Goal: Information Seeking & Learning: Learn about a topic

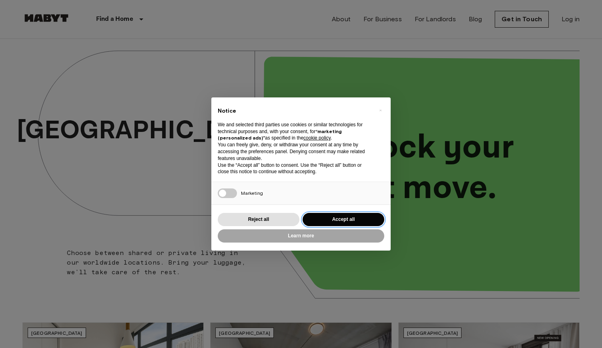
click at [333, 217] on button "Accept all" at bounding box center [344, 219] width 82 height 13
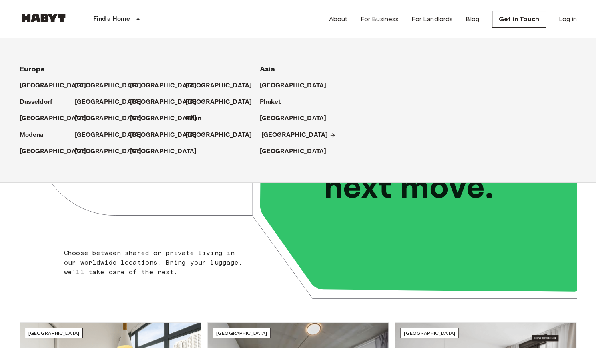
click at [264, 134] on p "[GEOGRAPHIC_DATA]" at bounding box center [295, 135] width 67 height 10
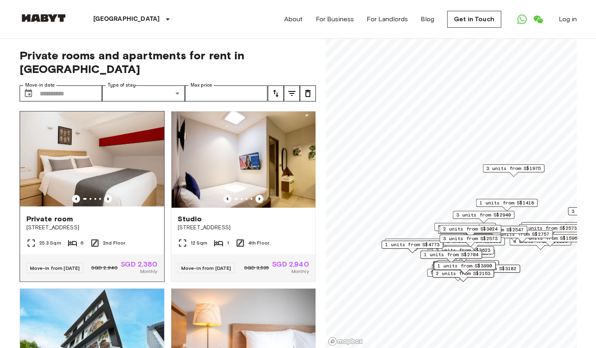
scroll to position [26, 0]
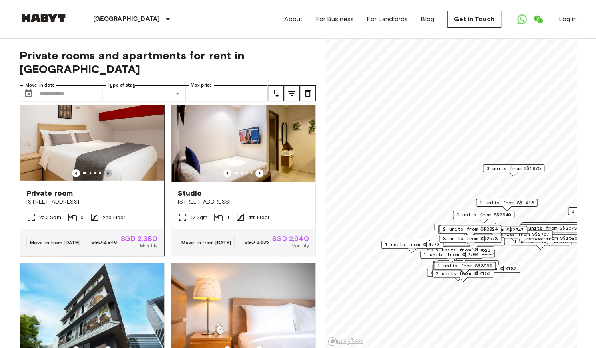
click at [104, 169] on icon "Previous image" at bounding box center [108, 173] width 8 height 8
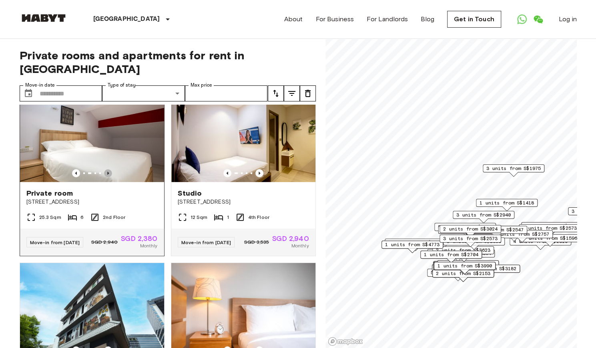
click at [104, 169] on icon "Previous image" at bounding box center [108, 173] width 8 height 8
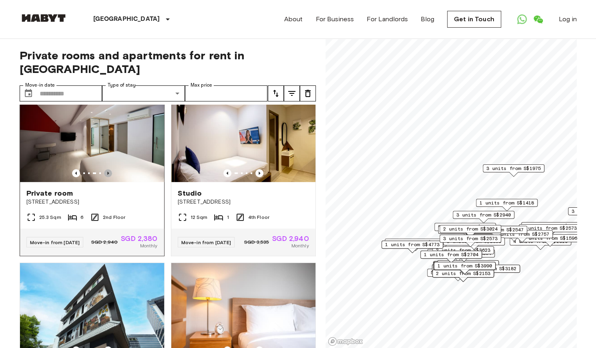
click at [104, 169] on icon "Previous image" at bounding box center [108, 173] width 8 height 8
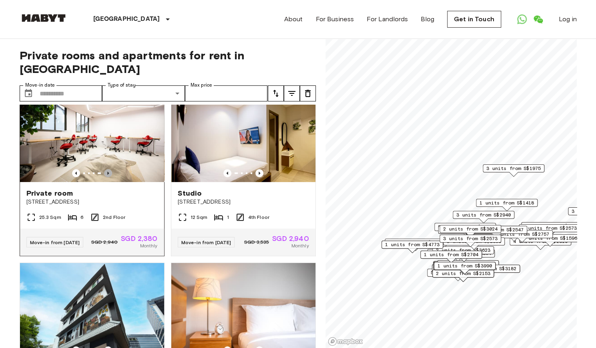
click at [104, 169] on icon "Previous image" at bounding box center [108, 173] width 8 height 8
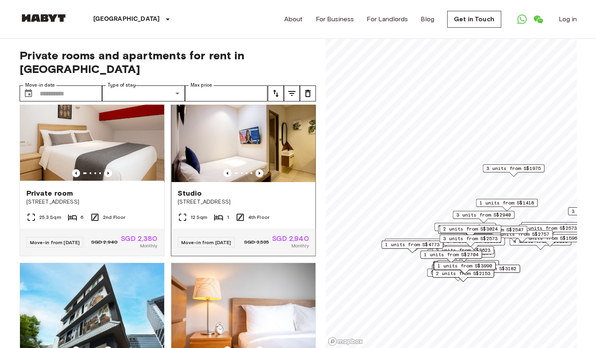
click at [256, 169] on icon "Previous image" at bounding box center [260, 173] width 8 height 8
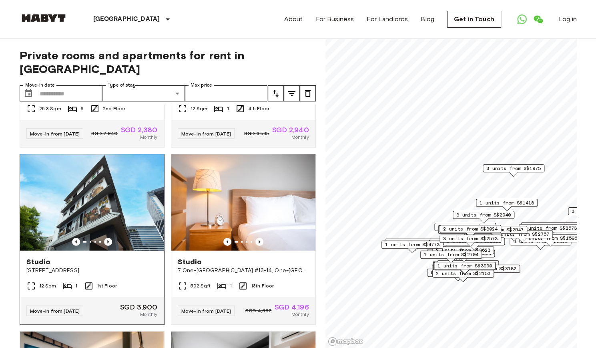
scroll to position [135, 0]
click at [106, 237] on icon "Previous image" at bounding box center [108, 241] width 8 height 8
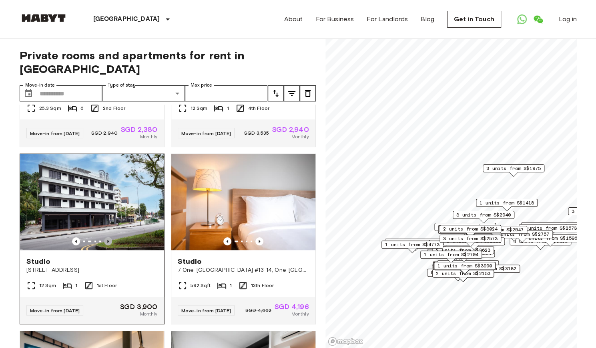
click at [106, 237] on icon "Previous image" at bounding box center [108, 241] width 8 height 8
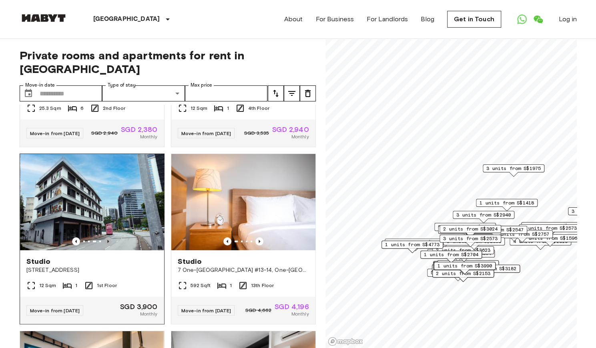
click at [106, 237] on icon "Previous image" at bounding box center [108, 241] width 8 height 8
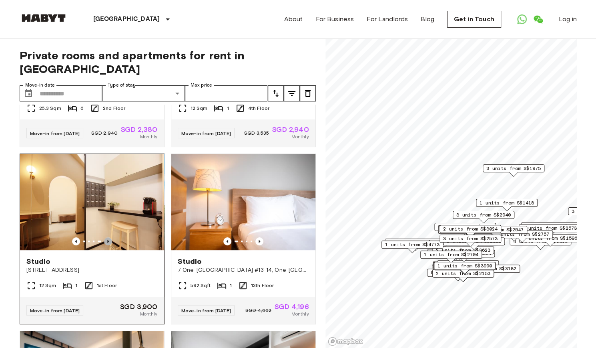
click at [106, 237] on icon "Previous image" at bounding box center [108, 241] width 8 height 8
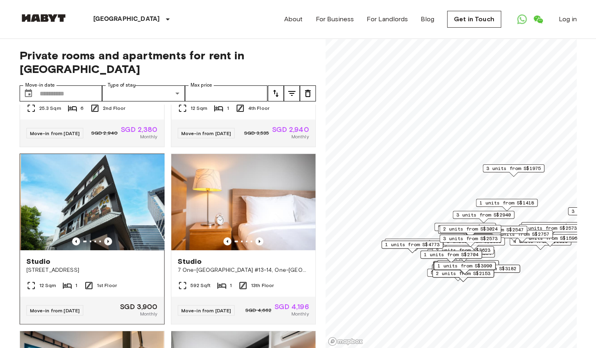
click at [106, 237] on icon "Previous image" at bounding box center [108, 241] width 8 height 8
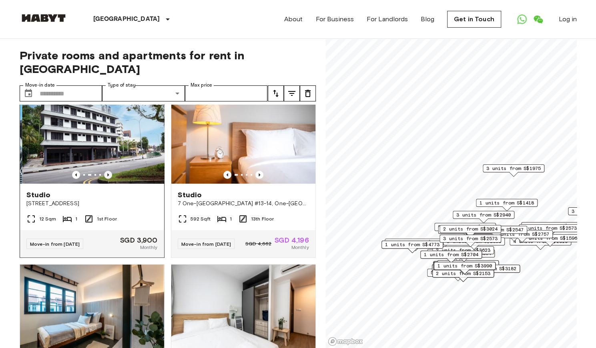
scroll to position [206, 0]
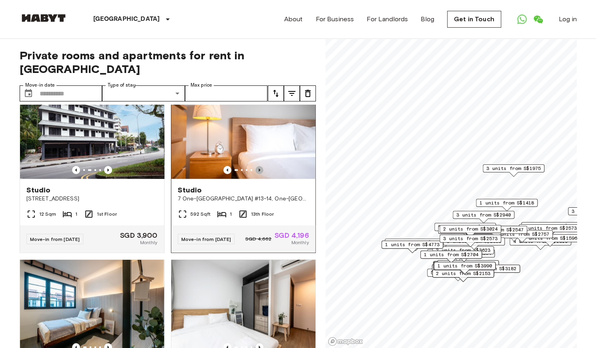
click at [256, 166] on icon "Previous image" at bounding box center [260, 170] width 8 height 8
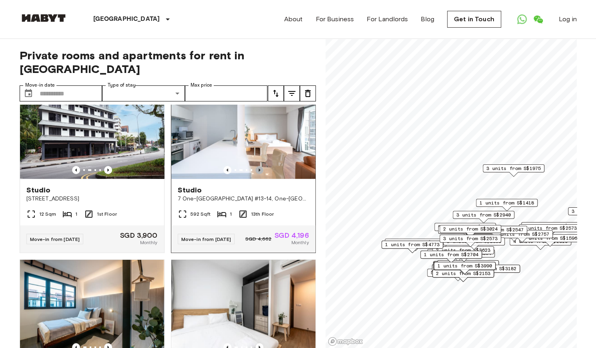
click at [256, 166] on icon "Previous image" at bounding box center [260, 170] width 8 height 8
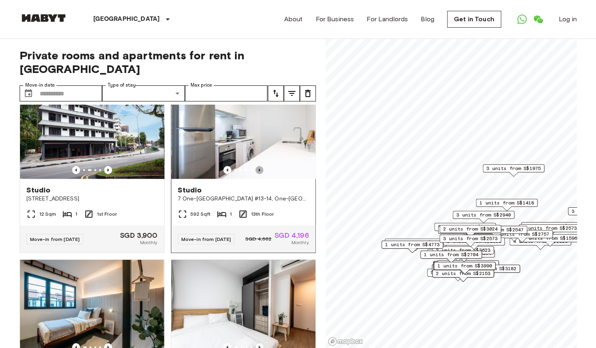
click at [256, 166] on icon "Previous image" at bounding box center [260, 170] width 8 height 8
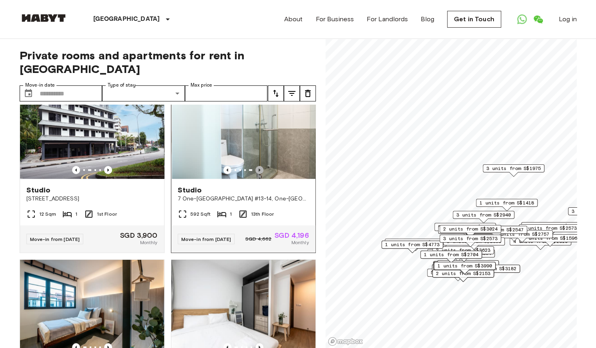
click at [256, 166] on icon "Previous image" at bounding box center [260, 170] width 8 height 8
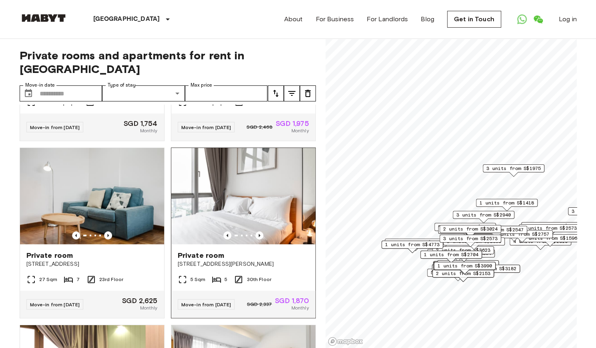
scroll to position [538, 0]
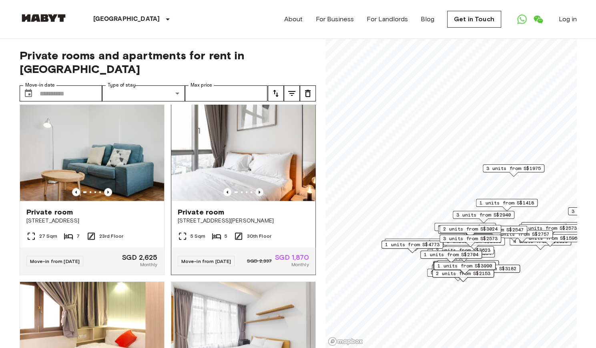
click at [256, 196] on icon "Previous image" at bounding box center [260, 192] width 8 height 8
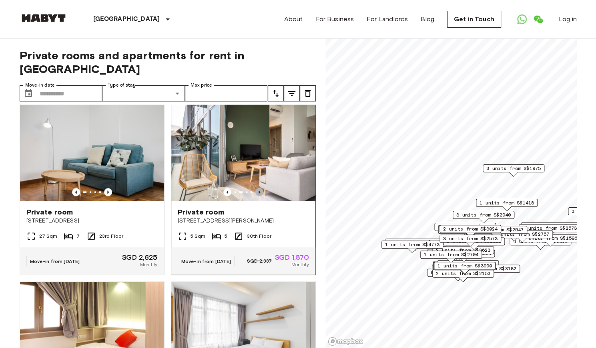
click at [256, 196] on icon "Previous image" at bounding box center [260, 192] width 8 height 8
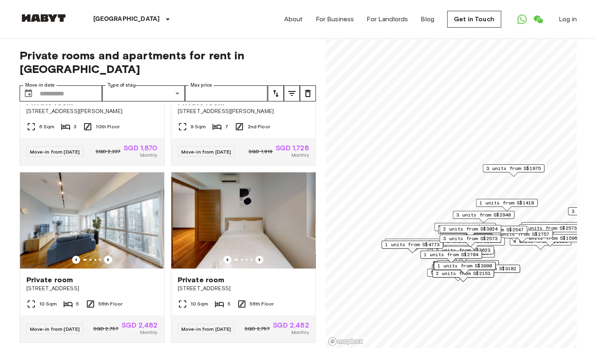
scroll to position [1430, 0]
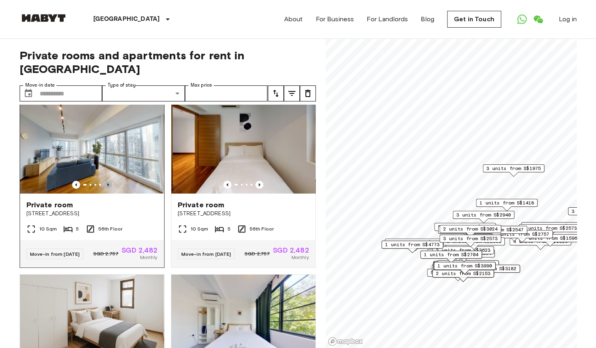
click at [107, 186] on icon "Previous image" at bounding box center [108, 184] width 2 height 3
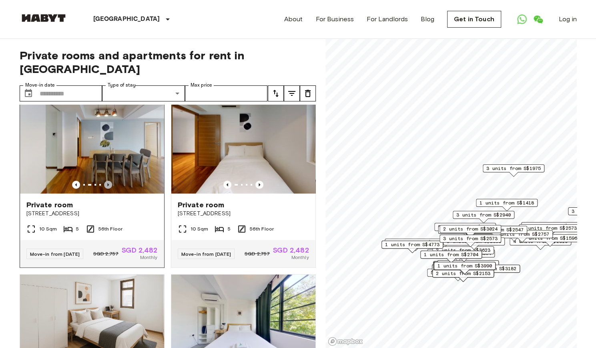
click at [107, 186] on icon "Previous image" at bounding box center [108, 184] width 2 height 3
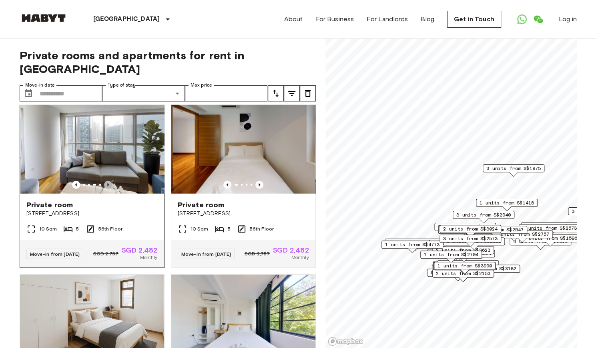
click at [107, 186] on icon "Previous image" at bounding box center [108, 184] width 2 height 3
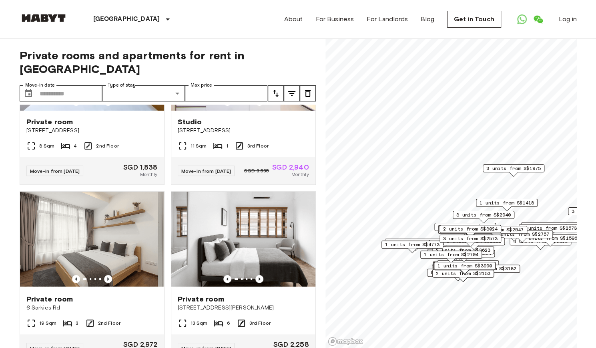
scroll to position [3507, 0]
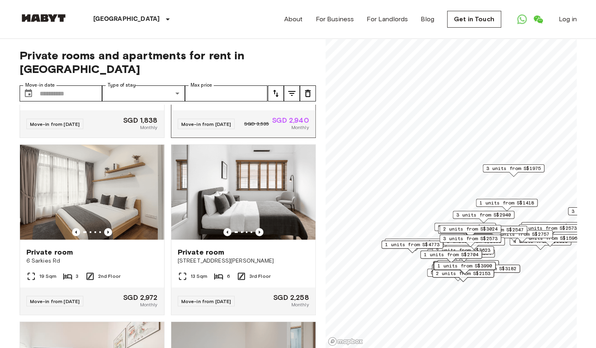
click at [256, 59] on icon "Previous image" at bounding box center [260, 55] width 8 height 8
click at [226, 59] on icon "Previous image" at bounding box center [227, 55] width 8 height 8
click at [259, 56] on icon "Previous image" at bounding box center [260, 54] width 2 height 3
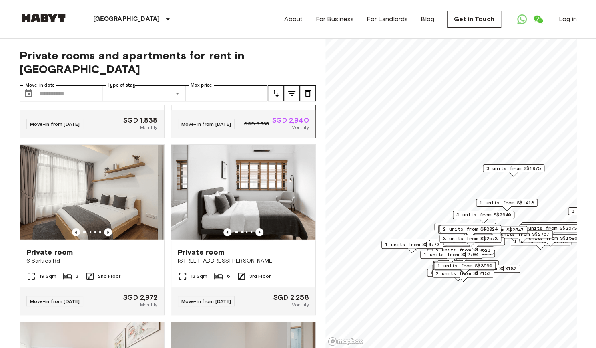
click at [223, 59] on icon "Previous image" at bounding box center [227, 55] width 8 height 8
click at [256, 59] on icon "Previous image" at bounding box center [260, 55] width 8 height 8
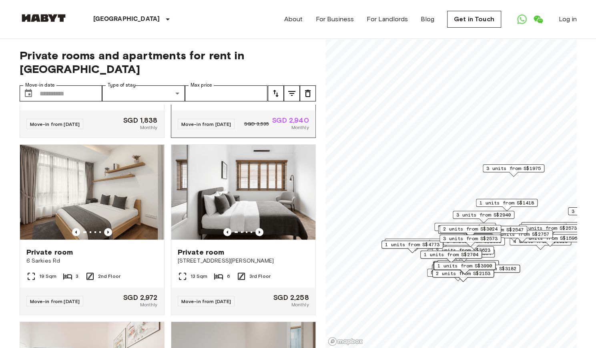
click at [256, 59] on icon "Previous image" at bounding box center [260, 55] width 8 height 8
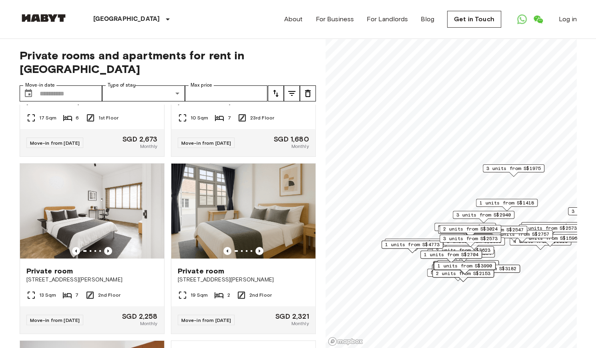
scroll to position [5272, 0]
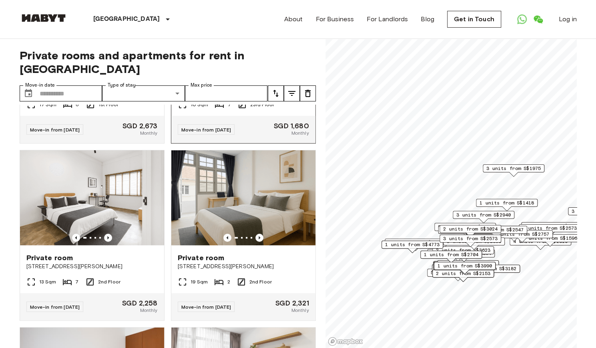
click at [256, 64] on icon "Previous image" at bounding box center [260, 60] width 8 height 8
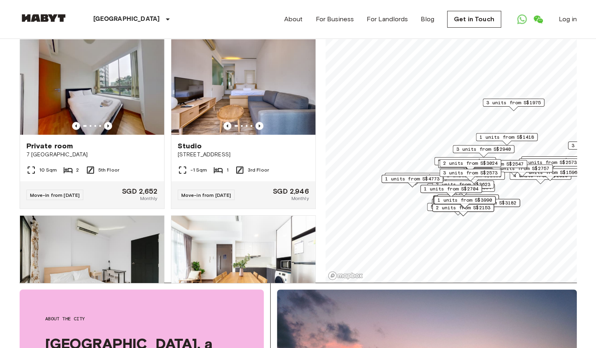
scroll to position [7266, 0]
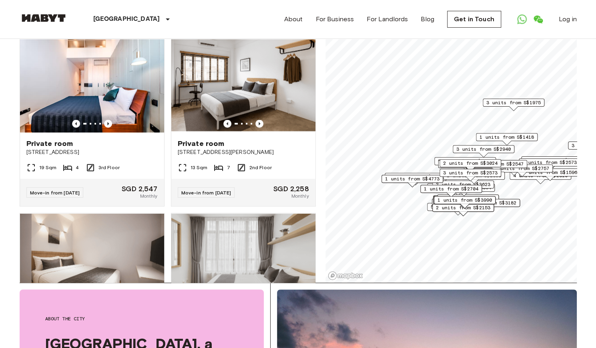
scroll to position [7976, 0]
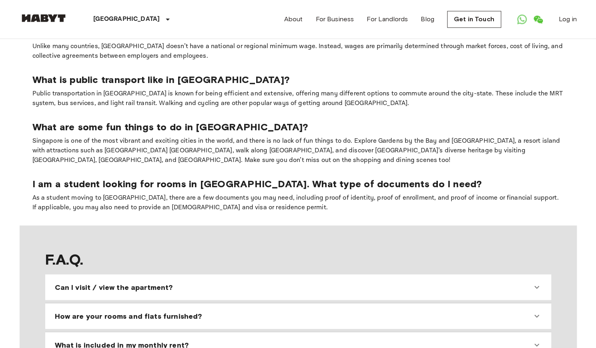
scroll to position [670, 0]
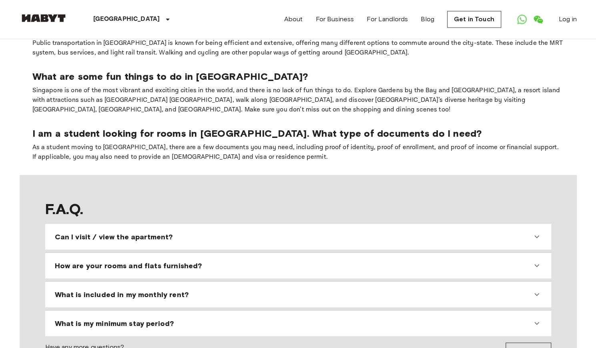
click at [299, 227] on div "Can I visit / view the apartment?" at bounding box center [298, 236] width 500 height 19
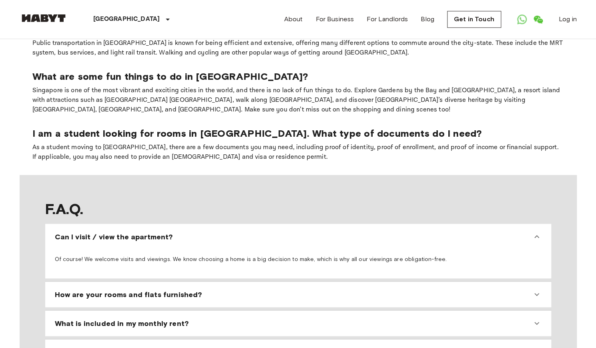
scroll to position [685, 0]
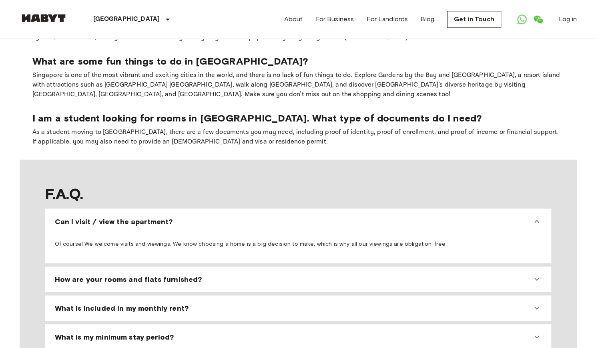
click at [247, 274] on div "How are your rooms and flats furnished?" at bounding box center [293, 279] width 477 height 10
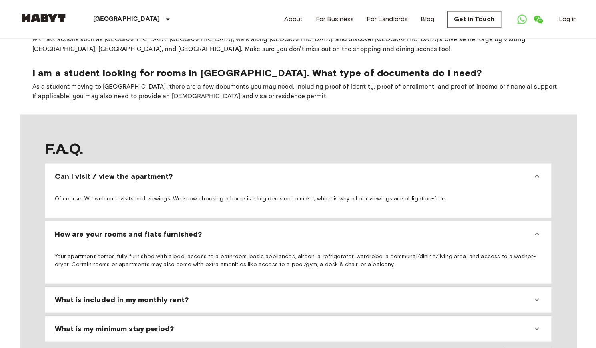
scroll to position [739, 0]
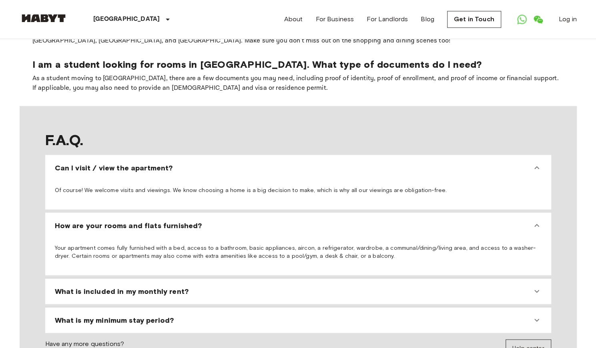
click at [242, 281] on div "What is included in my monthly rent?" at bounding box center [298, 290] width 500 height 19
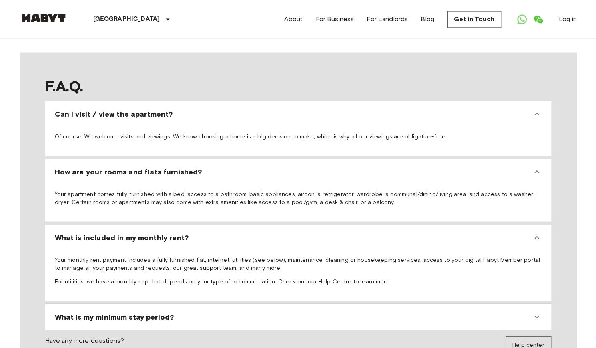
scroll to position [811, 0]
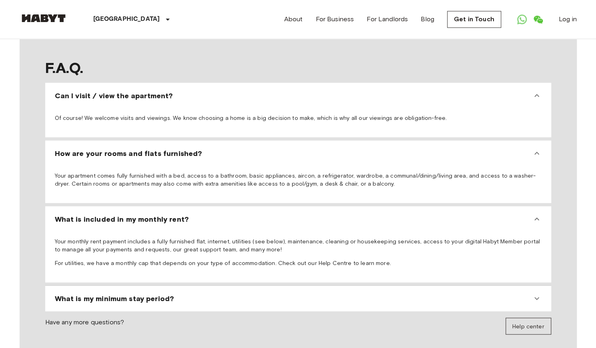
click at [296, 293] on div "What is my minimum stay period?" at bounding box center [293, 298] width 477 height 10
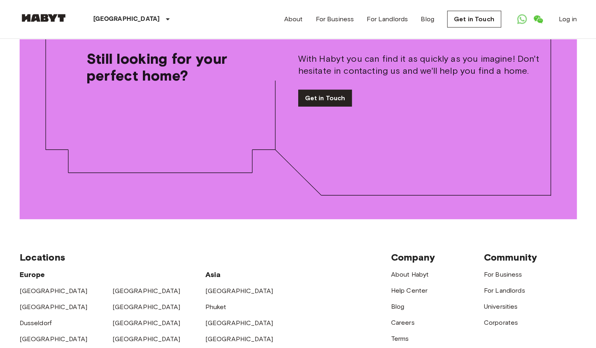
scroll to position [1249, 0]
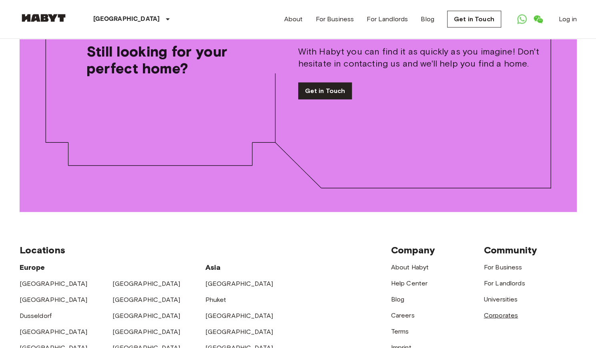
click at [502, 311] on link "Corporates" at bounding box center [501, 315] width 34 height 8
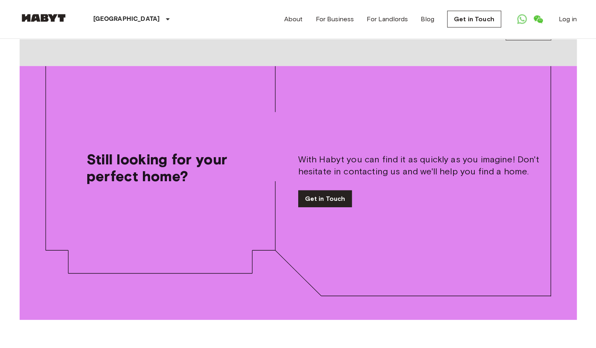
scroll to position [1134, 0]
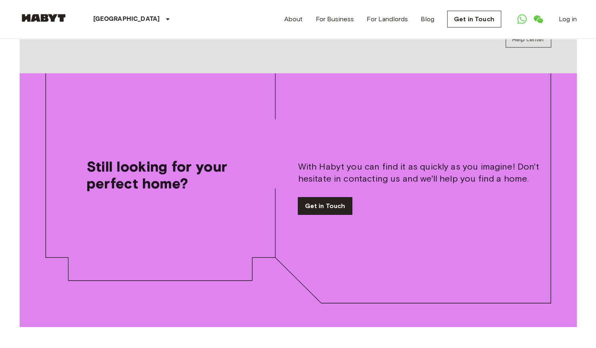
click at [329, 197] on link "Get in Touch" at bounding box center [325, 205] width 54 height 17
